Goal: Information Seeking & Learning: Learn about a topic

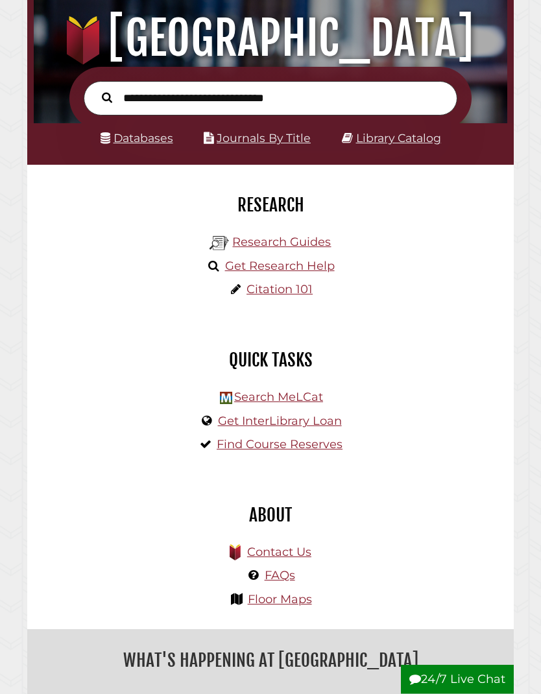
scroll to position [111, 0]
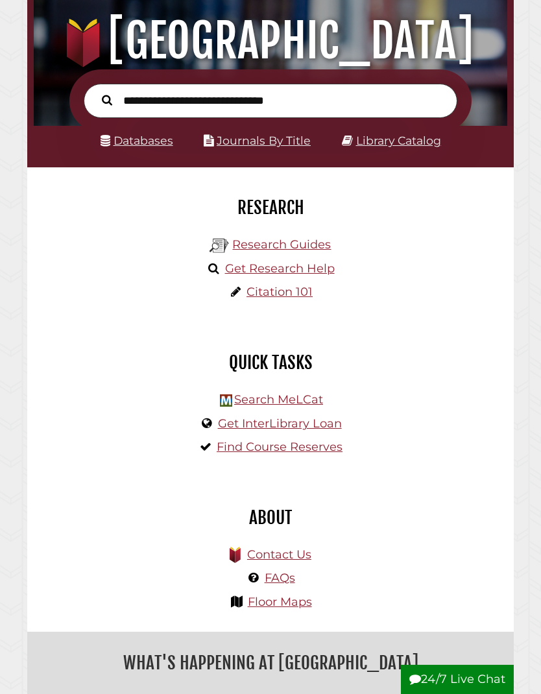
click at [348, 95] on input "text" at bounding box center [271, 101] width 374 height 34
type input "********"
click at [107, 100] on button "Search" at bounding box center [106, 100] width 23 height 16
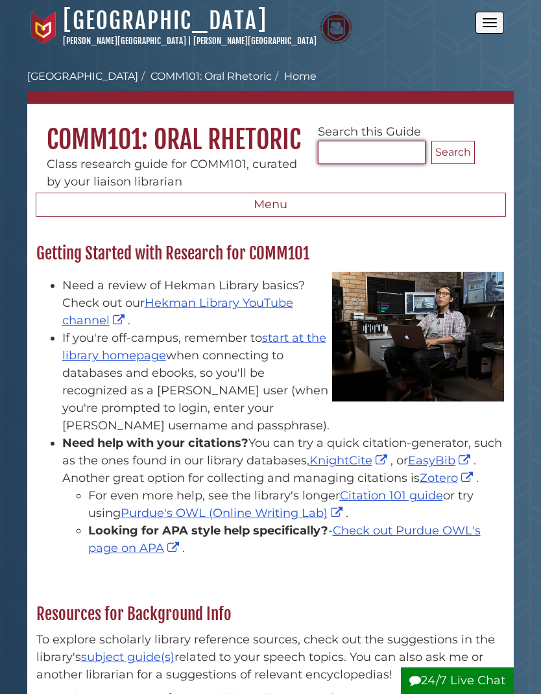
click at [376, 153] on input "Search..." at bounding box center [372, 152] width 108 height 23
type input "**********"
click at [453, 153] on button "Search" at bounding box center [453, 152] width 43 height 23
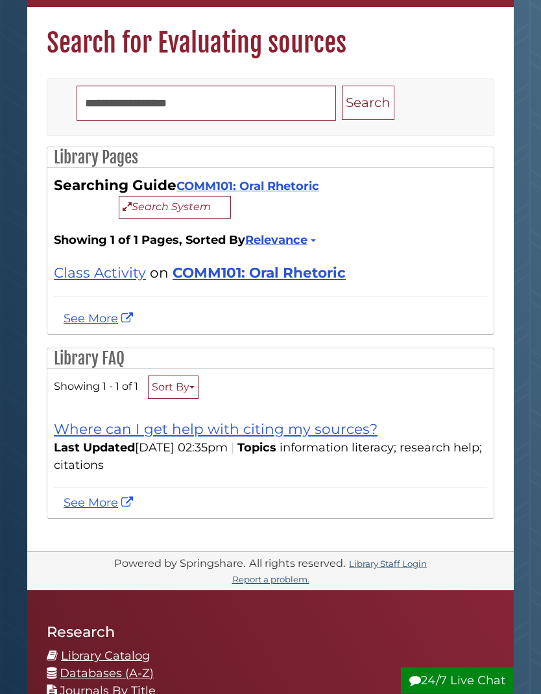
scroll to position [99, 0]
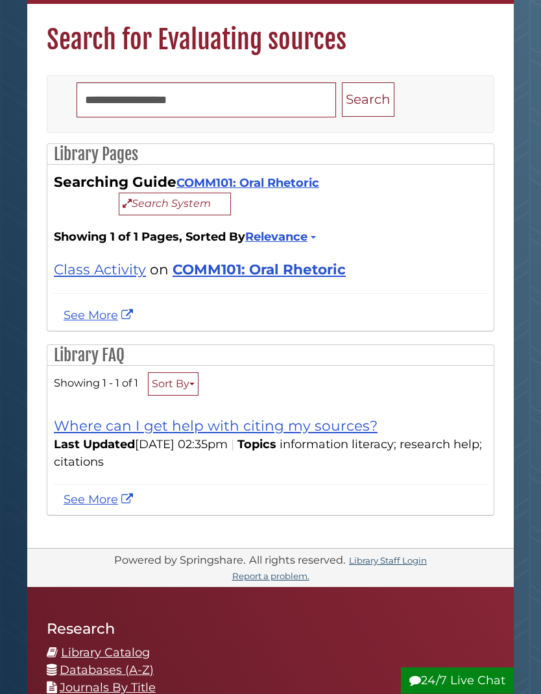
click at [299, 271] on link "COMM101: Oral Rhetoric" at bounding box center [259, 270] width 173 height 17
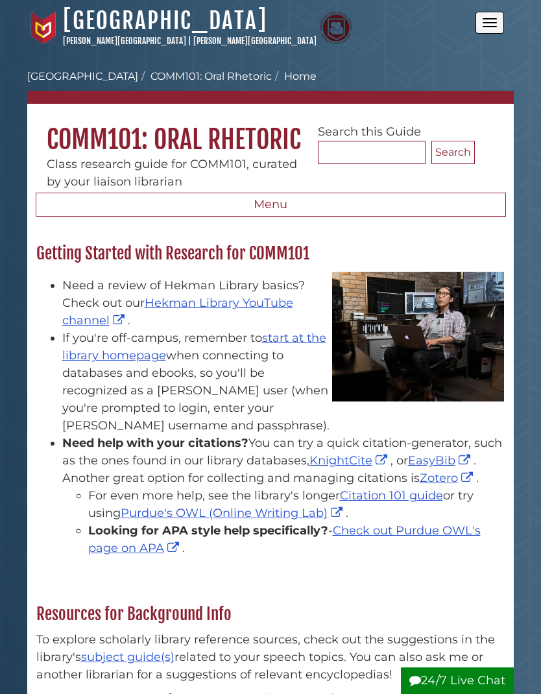
click at [346, 209] on button "Menu" at bounding box center [271, 205] width 471 height 25
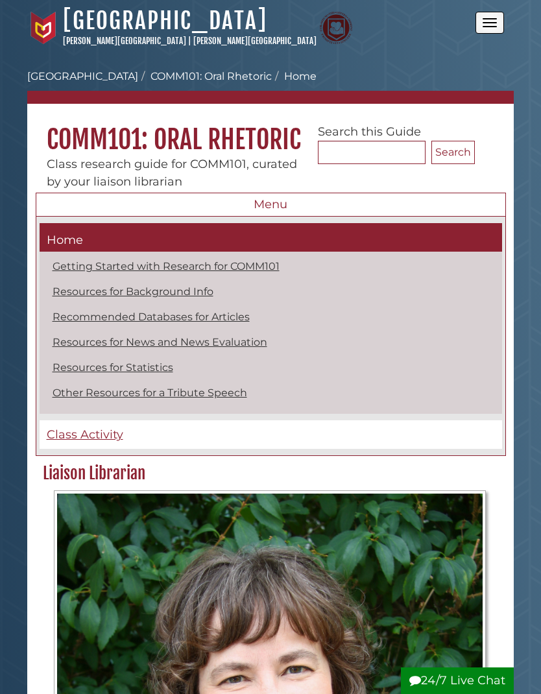
click at [258, 267] on link "Getting Started with Research for COMM101" at bounding box center [166, 266] width 227 height 12
click at [190, 290] on link "Resources for Background Info" at bounding box center [133, 292] width 161 height 12
click at [148, 373] on link "Resources for Statistics" at bounding box center [113, 367] width 121 height 12
click at [378, 163] on input "Search..." at bounding box center [372, 152] width 108 height 23
type input "**********"
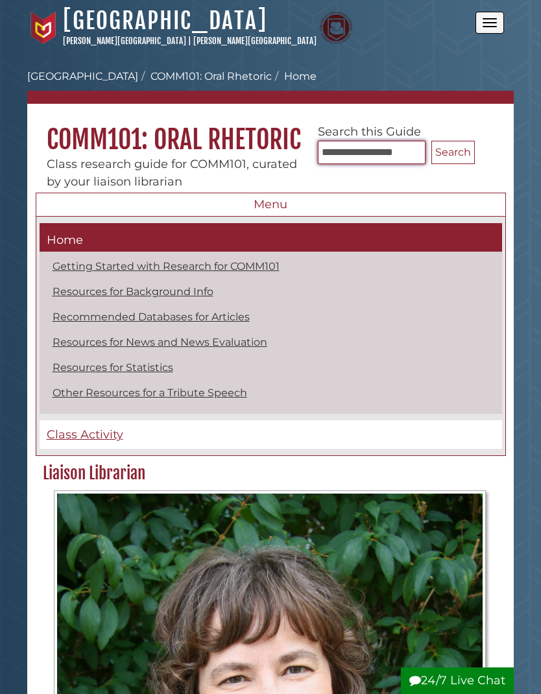
click at [453, 153] on button "Search" at bounding box center [453, 152] width 43 height 23
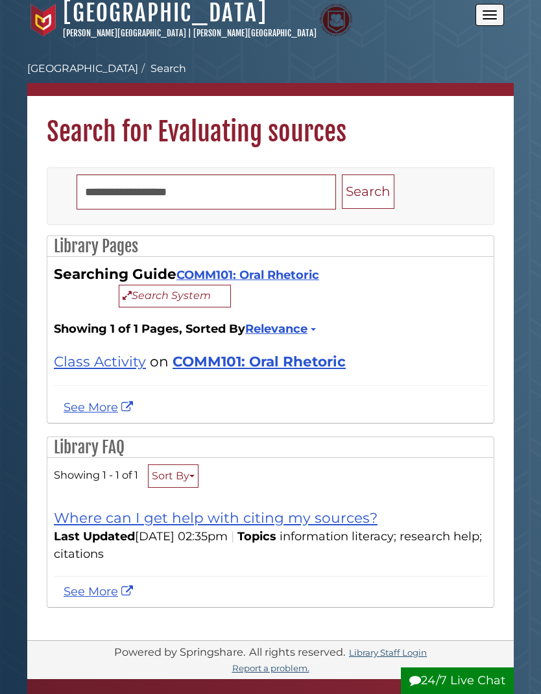
scroll to position [16, 0]
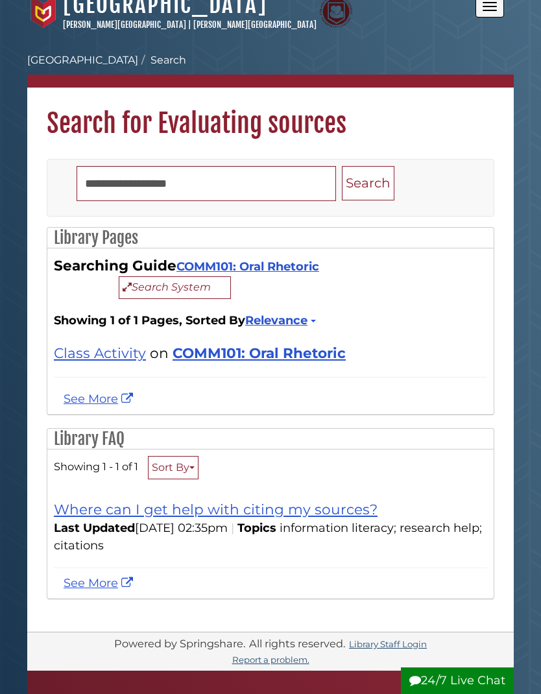
click at [281, 274] on link "COMM101: Oral Rhetoric" at bounding box center [248, 267] width 143 height 14
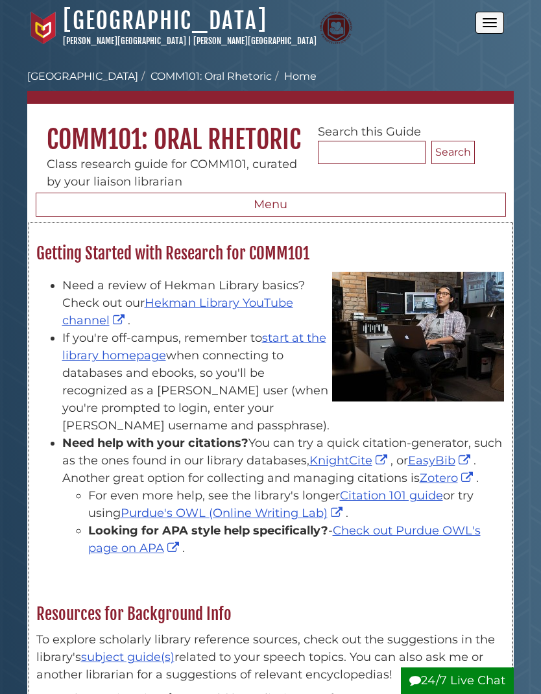
click at [291, 346] on link "start at the library homepage" at bounding box center [194, 347] width 264 height 32
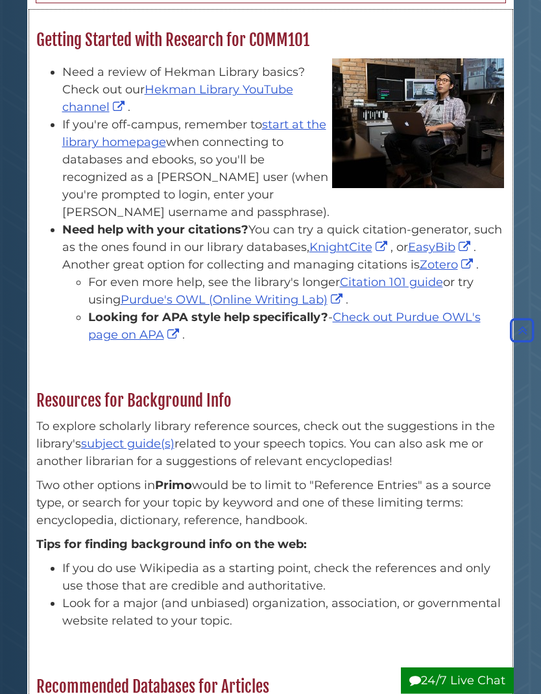
scroll to position [214, 0]
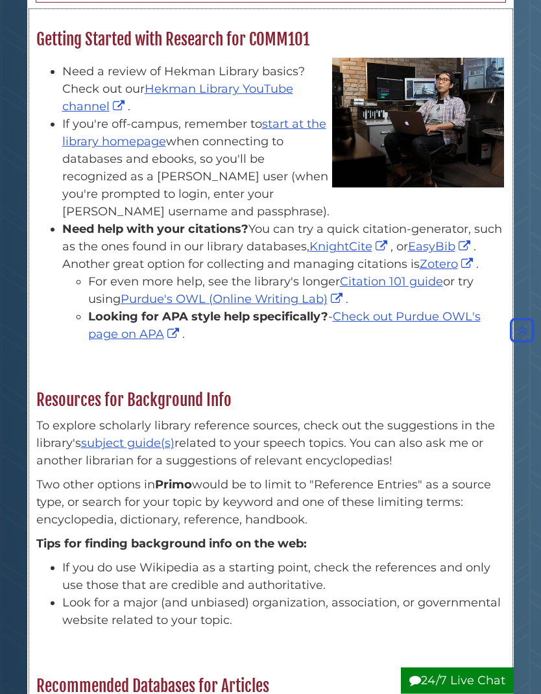
click at [149, 451] on link "subject guide(s)" at bounding box center [127, 444] width 93 height 14
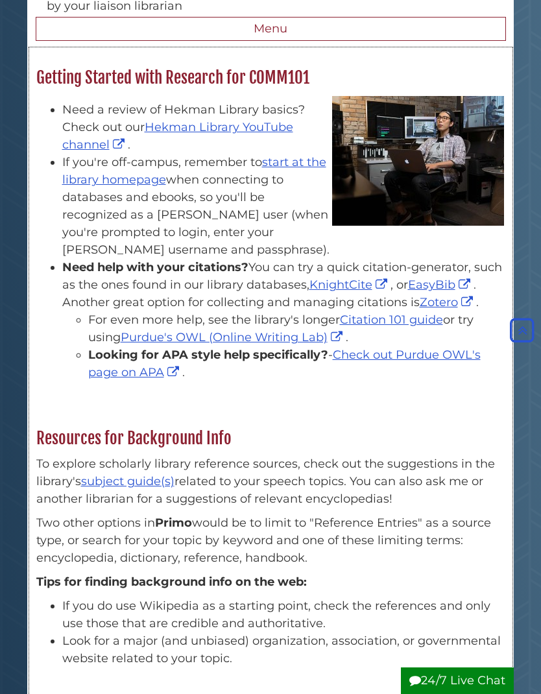
scroll to position [0, 0]
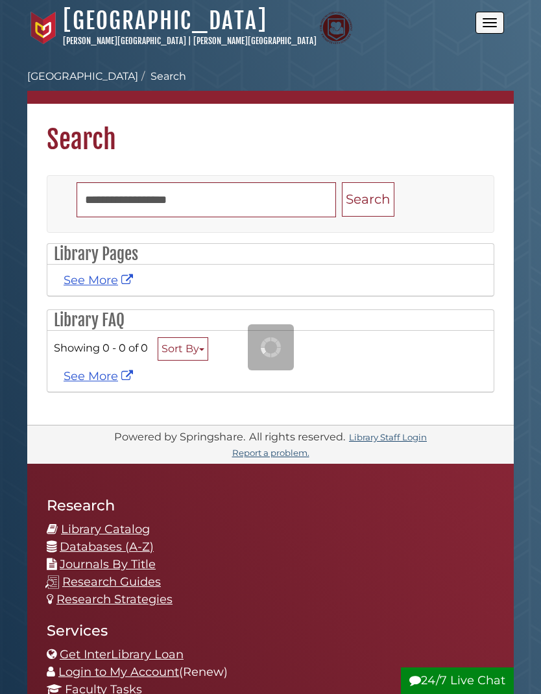
scroll to position [16, 0]
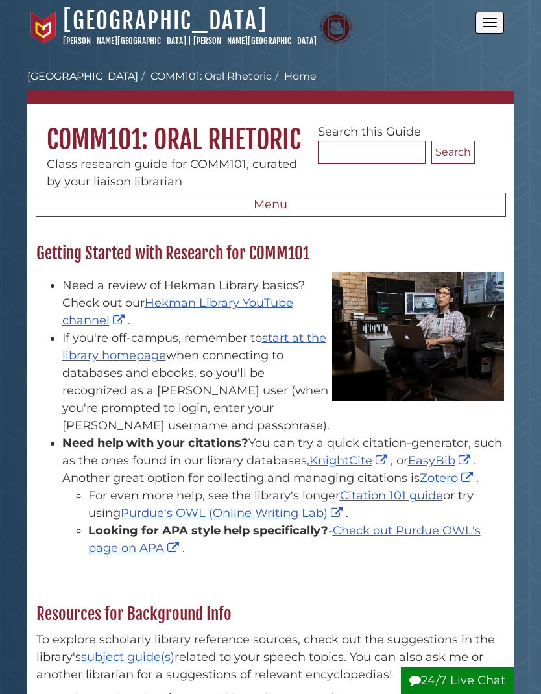
click at [499, 14] on button "Open the menu" at bounding box center [490, 23] width 29 height 22
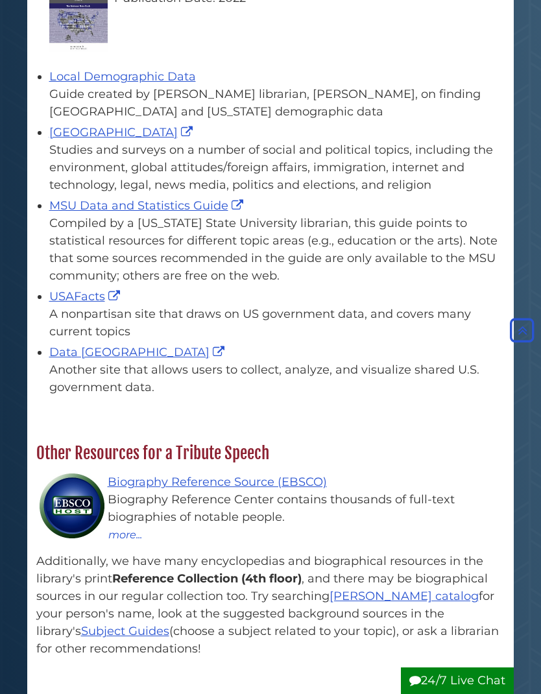
scroll to position [1647, 0]
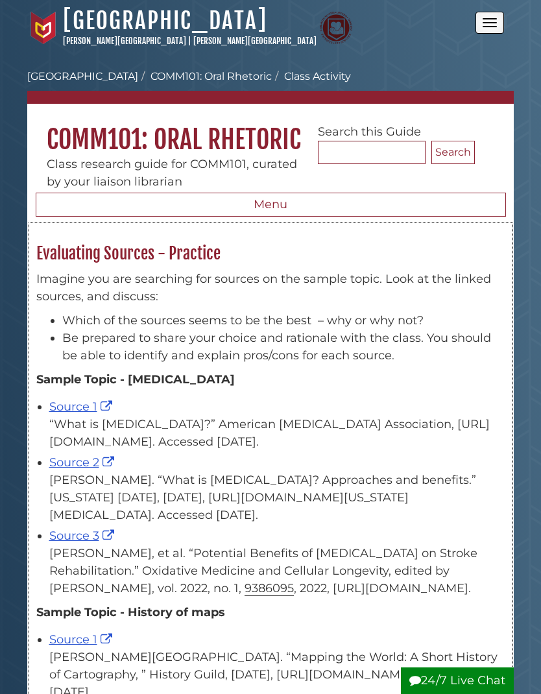
click at [107, 257] on h2 "Evaluating Sources - Practice" at bounding box center [271, 253] width 482 height 21
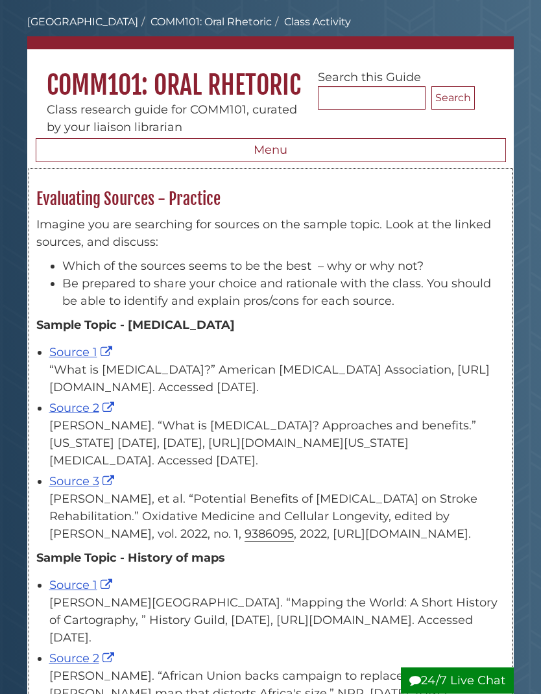
scroll to position [55, 0]
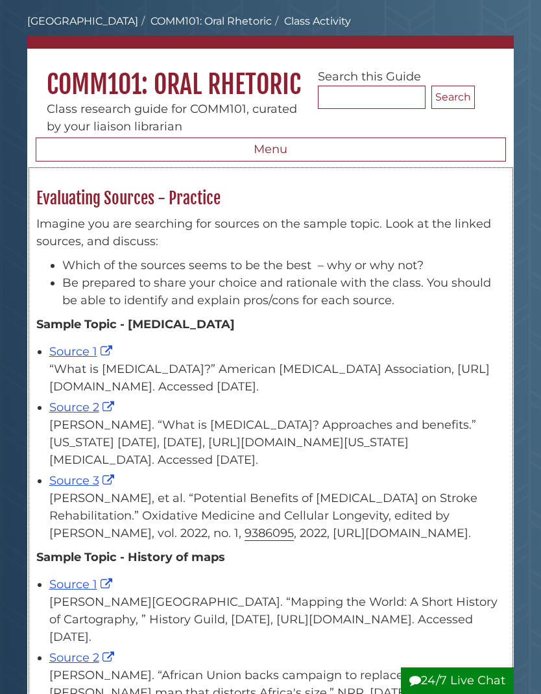
click at [66, 354] on link "Source 1" at bounding box center [82, 352] width 66 height 14
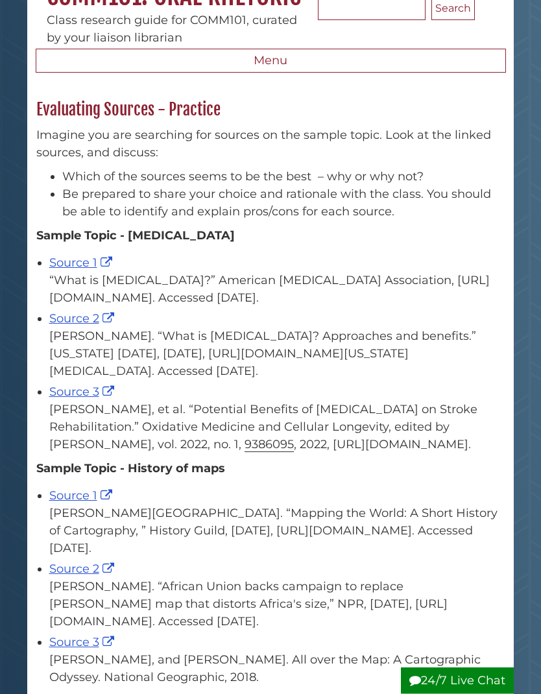
scroll to position [151, 0]
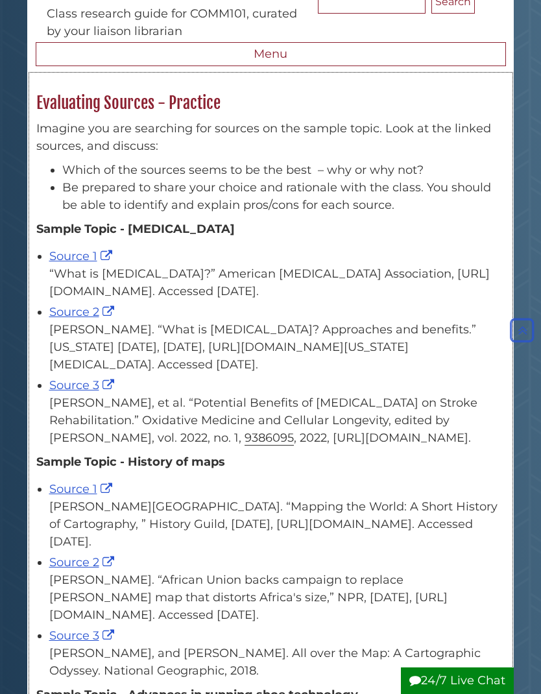
click at [73, 316] on link "Source 2" at bounding box center [83, 312] width 68 height 14
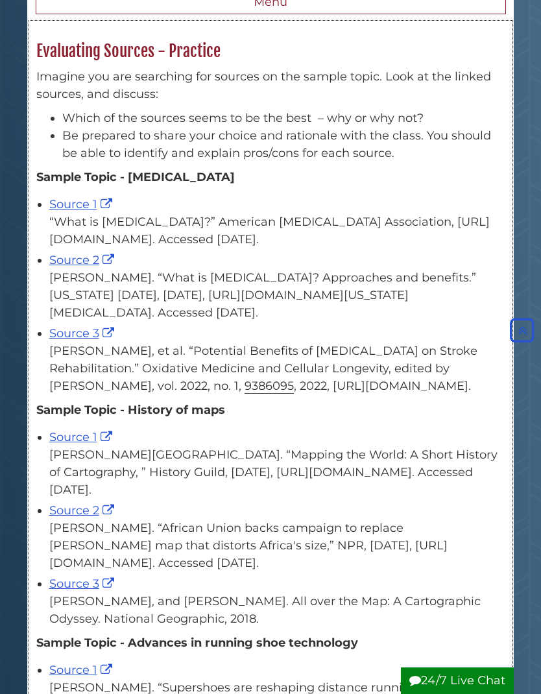
click at [69, 339] on link "Source 3" at bounding box center [83, 333] width 68 height 14
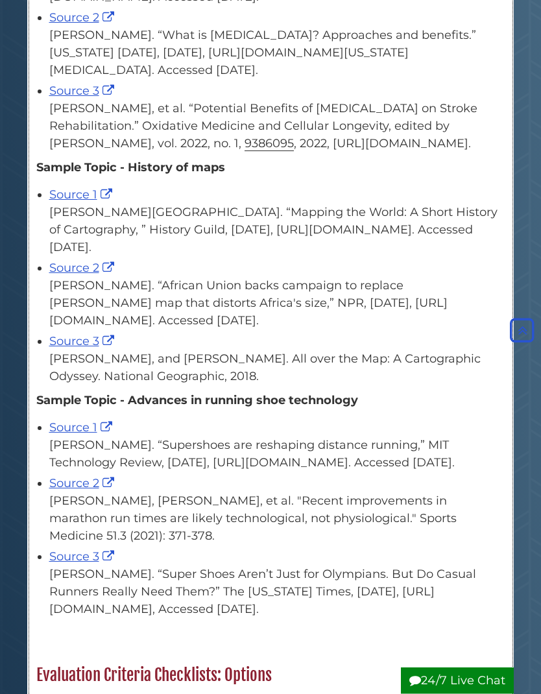
scroll to position [445, 0]
click at [58, 195] on link "Source 1" at bounding box center [82, 195] width 66 height 14
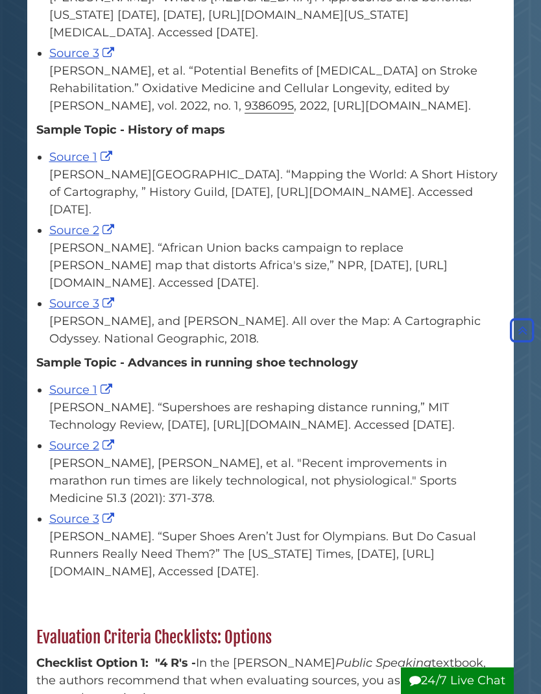
scroll to position [480, 0]
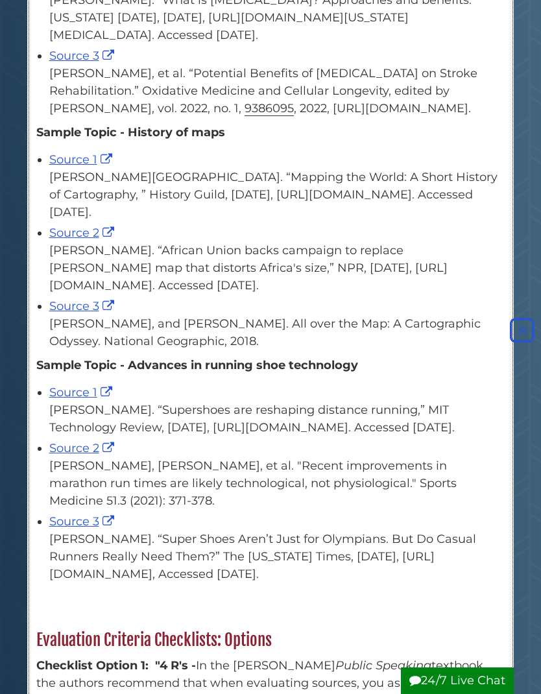
click at [85, 167] on link "Source 1" at bounding box center [82, 160] width 66 height 14
click at [91, 240] on link "Source 2" at bounding box center [83, 233] width 68 height 14
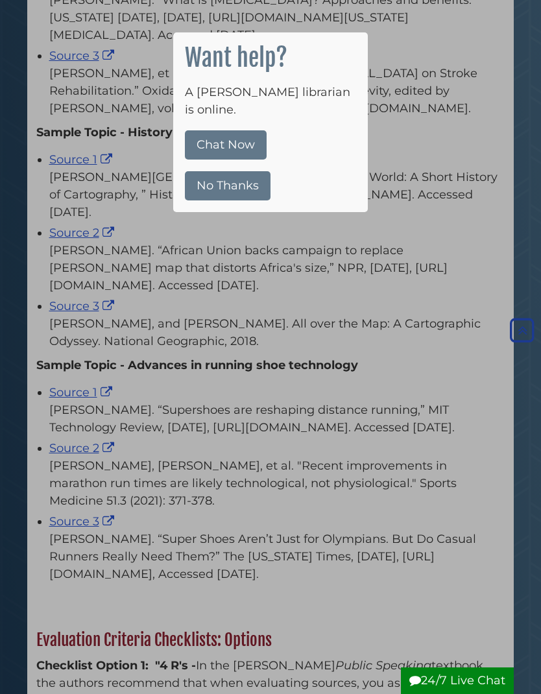
click at [177, 286] on div at bounding box center [270, 347] width 541 height 694
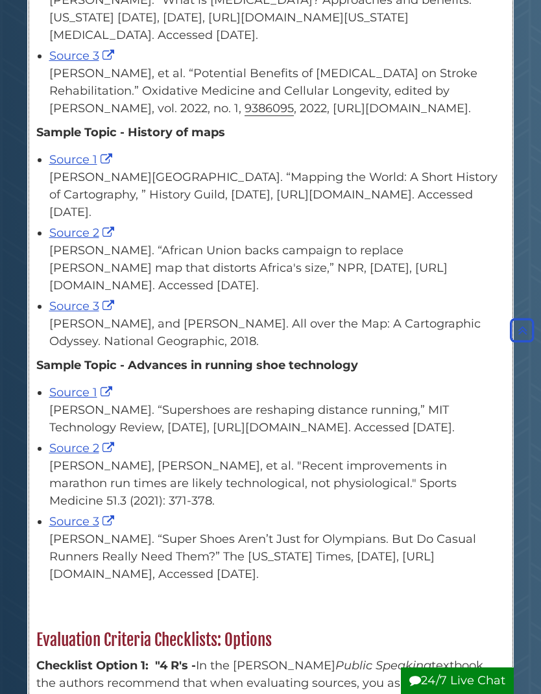
scroll to position [460, 0]
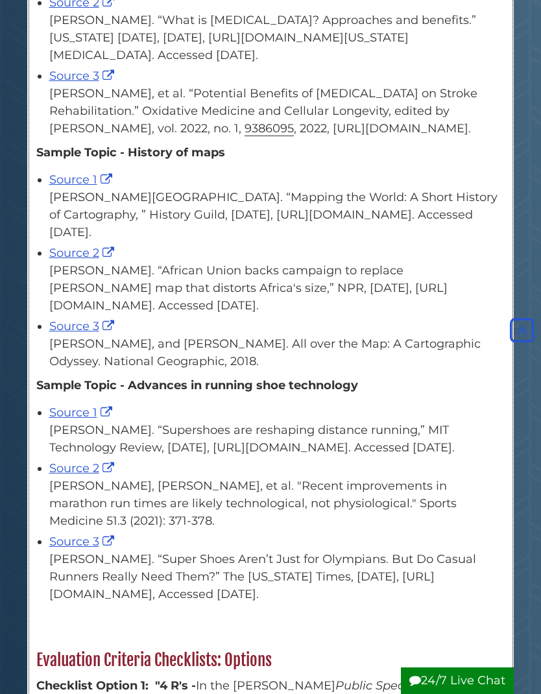
click at [84, 334] on link "Source 3" at bounding box center [83, 326] width 68 height 14
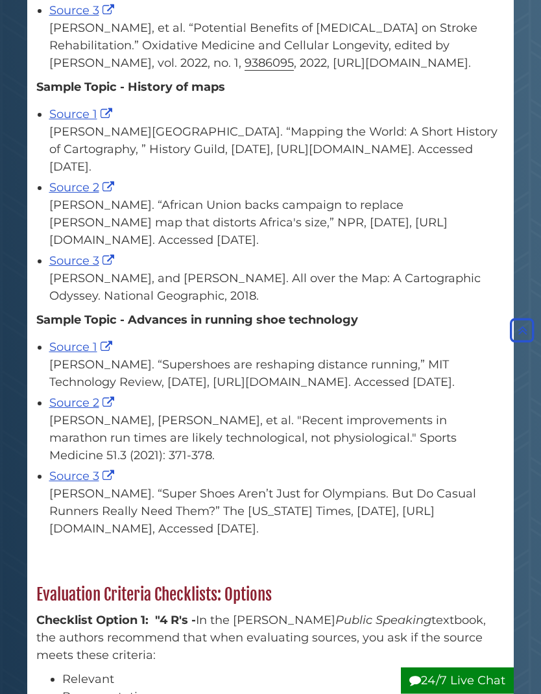
scroll to position [527, 0]
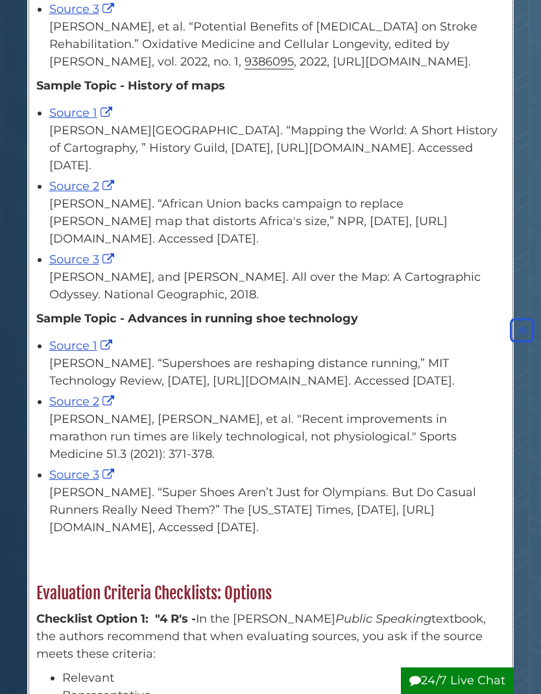
click at [93, 350] on link "Source 1" at bounding box center [82, 346] width 66 height 14
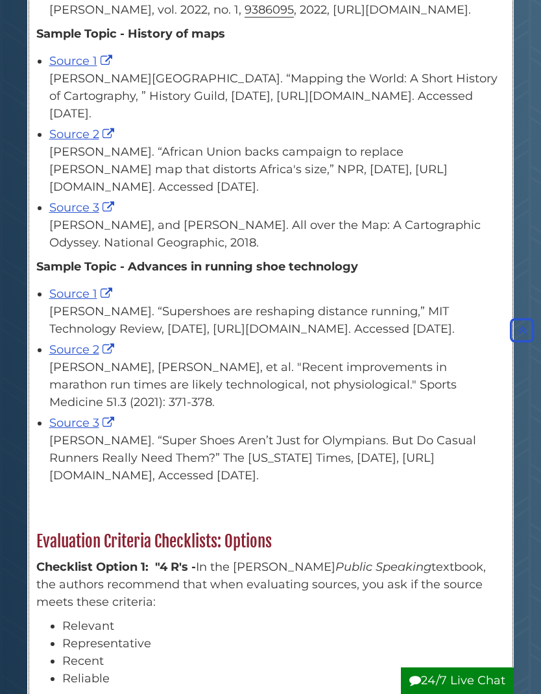
click at [86, 357] on link "Source 2" at bounding box center [83, 350] width 68 height 14
click at [90, 430] on link "Source 3" at bounding box center [83, 423] width 68 height 14
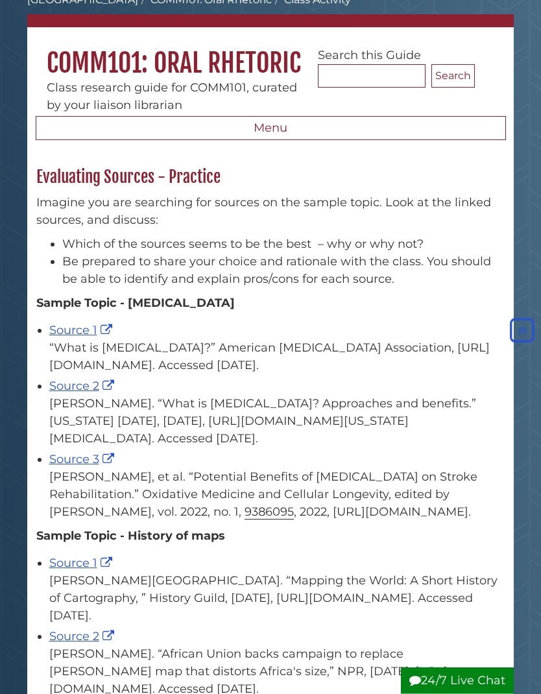
scroll to position [0, 0]
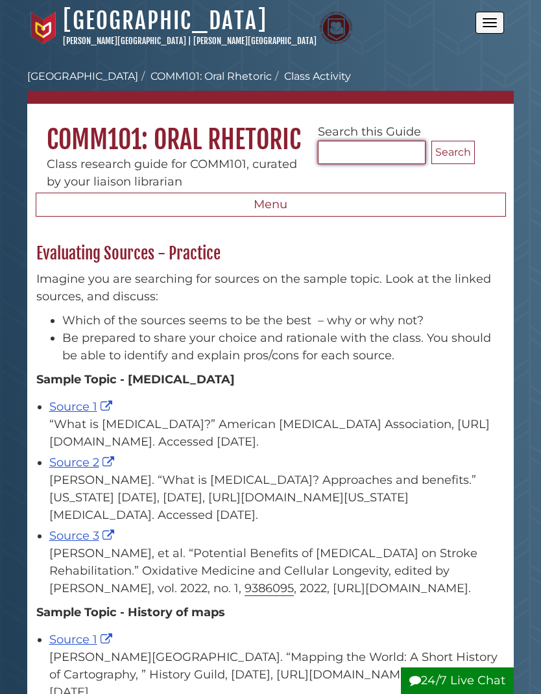
click at [360, 158] on input "Search..." at bounding box center [372, 152] width 108 height 23
type input "**********"
click at [452, 162] on button "Search" at bounding box center [453, 152] width 43 height 23
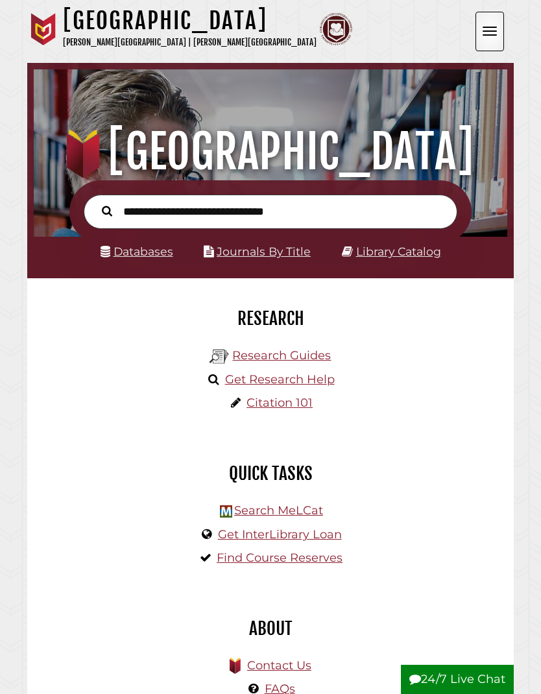
scroll to position [156, 467]
click at [145, 202] on input "text" at bounding box center [271, 212] width 374 height 34
type input "**********"
click at [107, 211] on button "Search" at bounding box center [106, 210] width 23 height 16
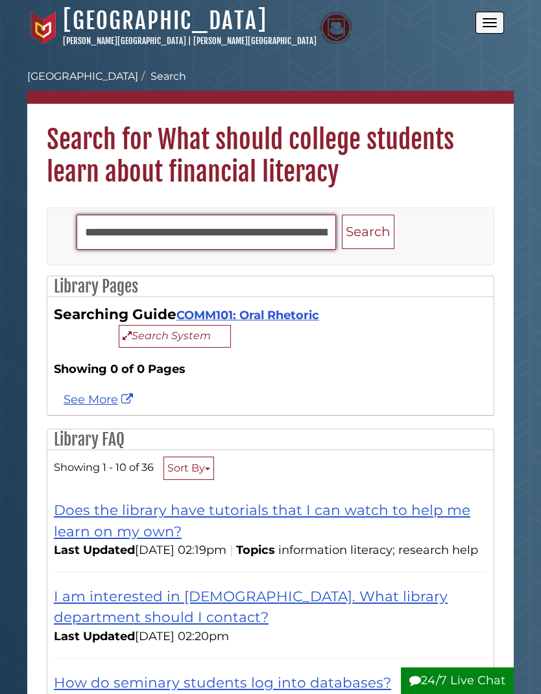
click at [308, 225] on input "**********" at bounding box center [207, 232] width 260 height 35
click at [322, 235] on input "**********" at bounding box center [207, 232] width 260 height 35
click at [312, 239] on input "**********" at bounding box center [207, 232] width 260 height 35
type input "****"
type input "**********"
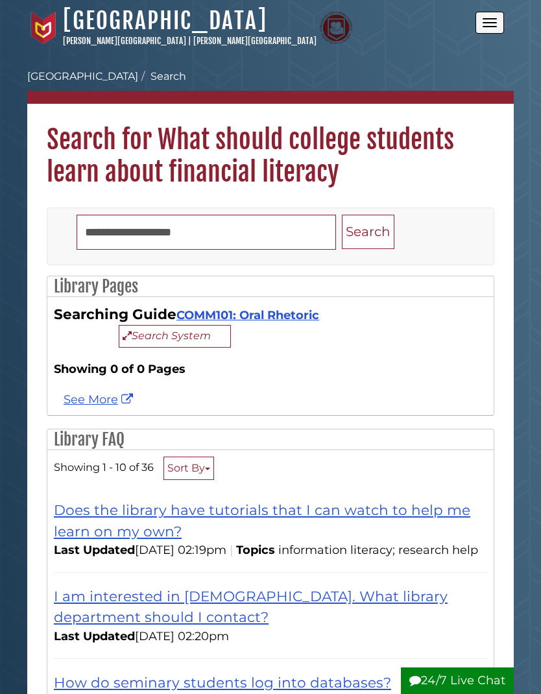
click at [375, 241] on button "Search" at bounding box center [368, 232] width 53 height 34
